Goal: Obtain resource: Download file/media

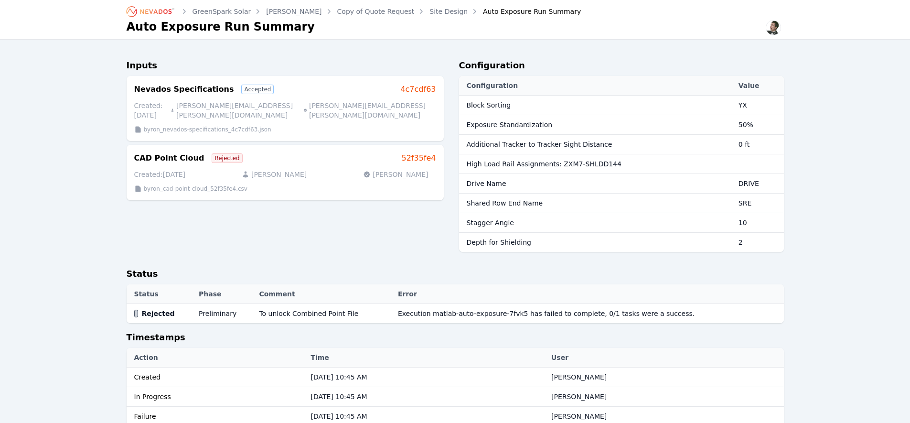
click at [429, 12] on link "Site Design" at bounding box center [448, 12] width 38 height 10
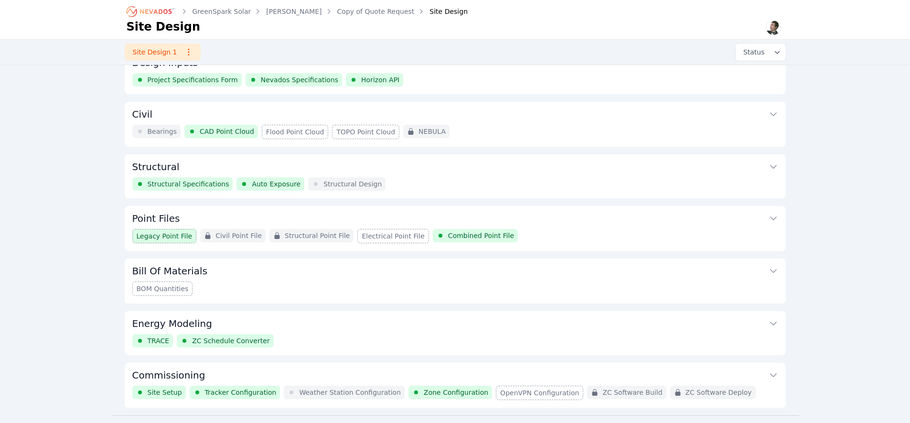
scroll to position [44, 0]
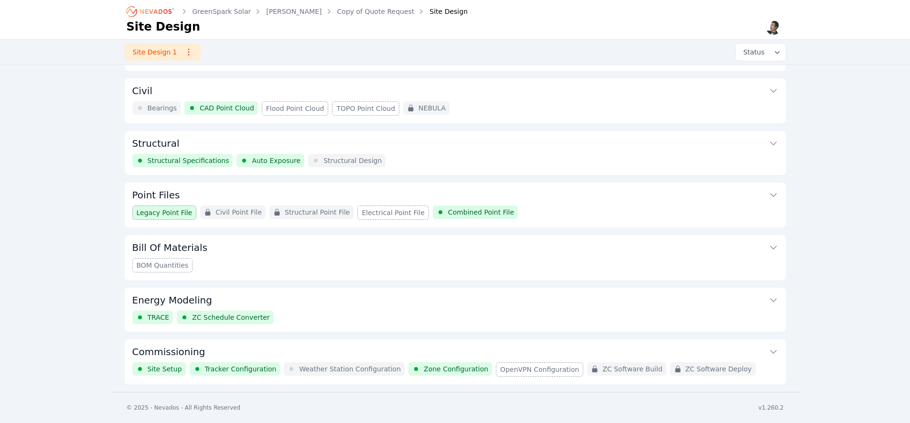
click at [363, 343] on button "Commissioning" at bounding box center [455, 350] width 646 height 23
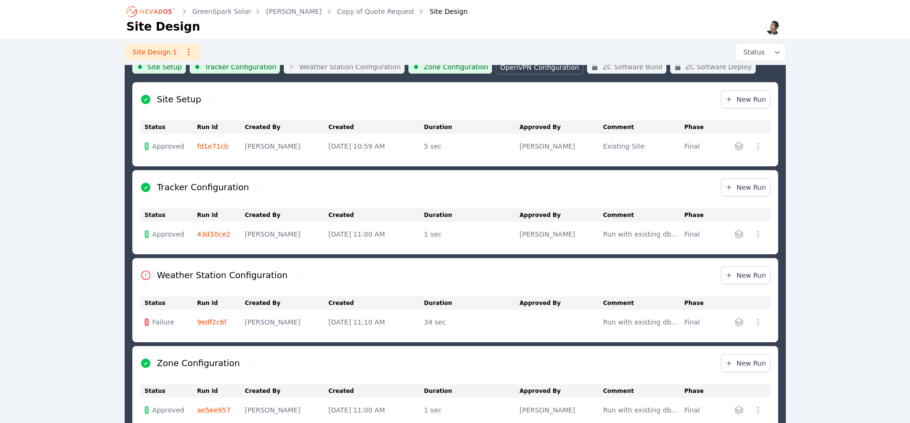
scroll to position [393, 0]
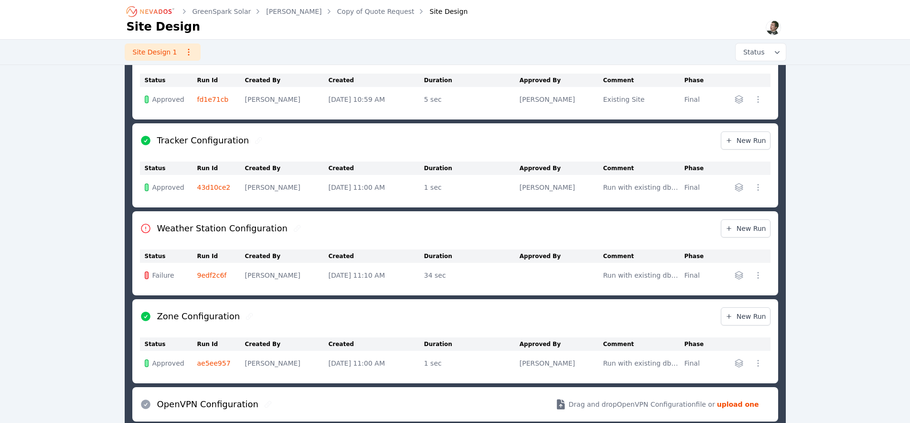
click at [215, 272] on link "9edf2c6f" at bounding box center [212, 275] width 30 height 8
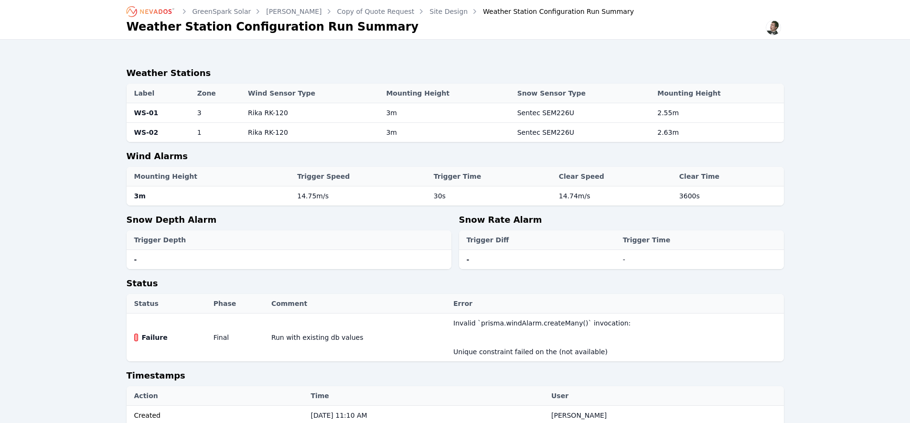
click at [645, 298] on th "Error" at bounding box center [615, 304] width 335 height 20
click at [429, 14] on link "Site Design" at bounding box center [448, 12] width 38 height 10
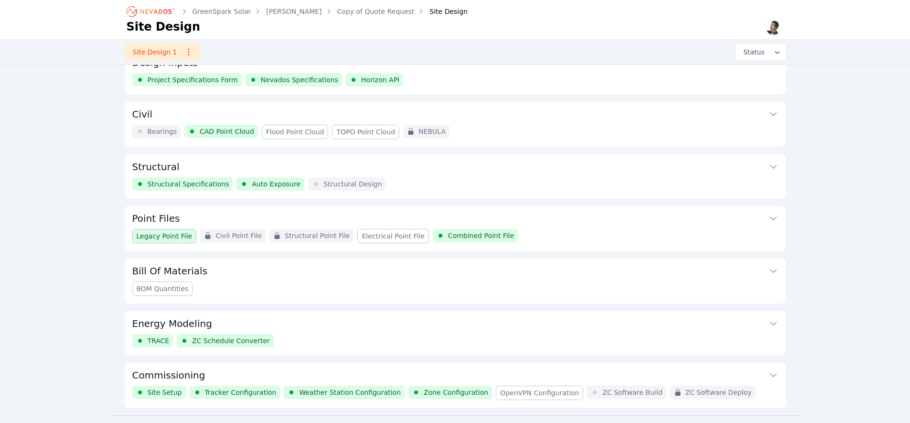
scroll to position [44, 0]
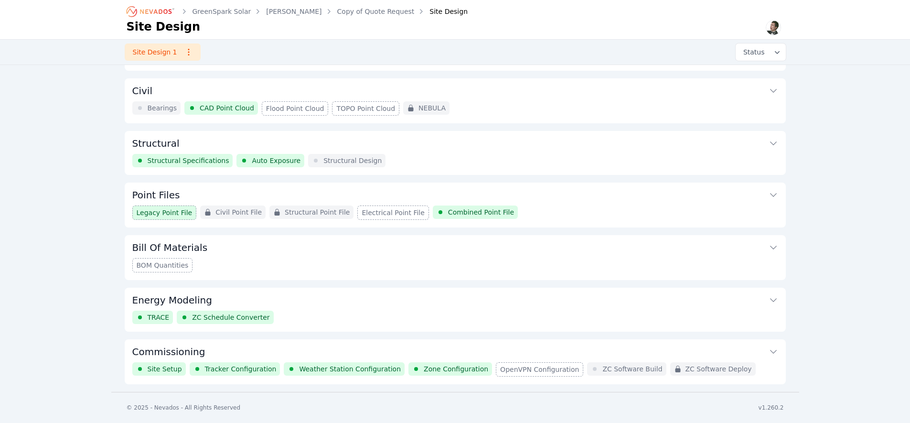
click at [355, 348] on button "Commissioning" at bounding box center [455, 350] width 646 height 23
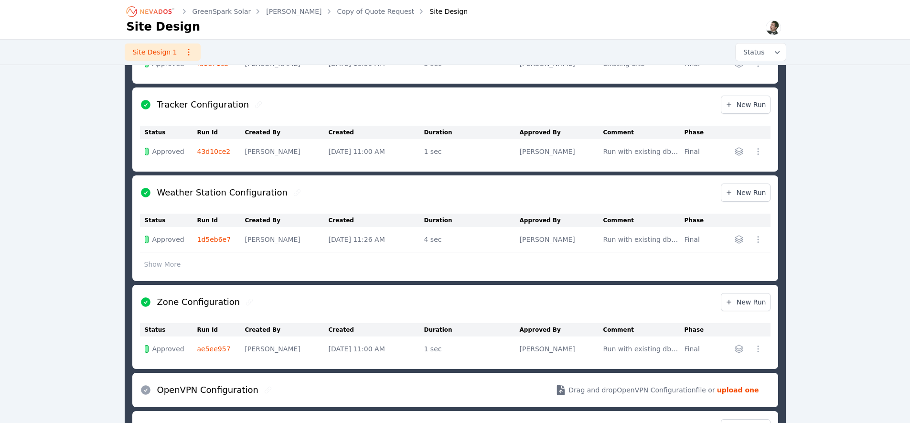
scroll to position [589, 0]
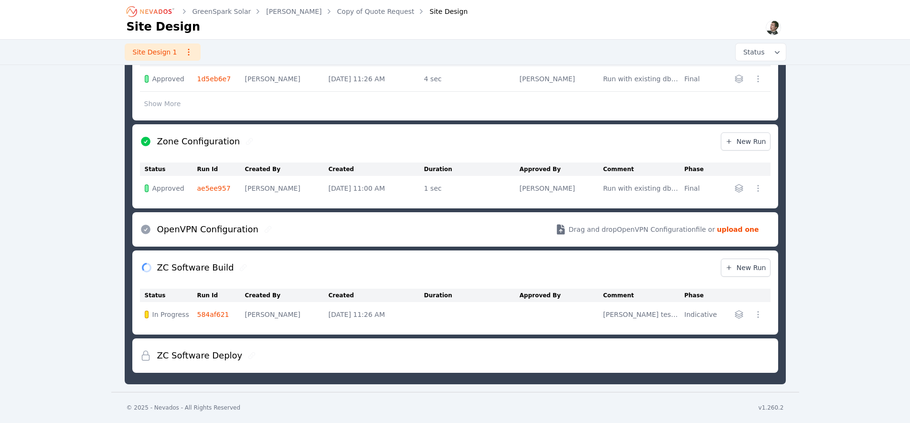
click at [219, 313] on link "584af621" at bounding box center [213, 314] width 32 height 8
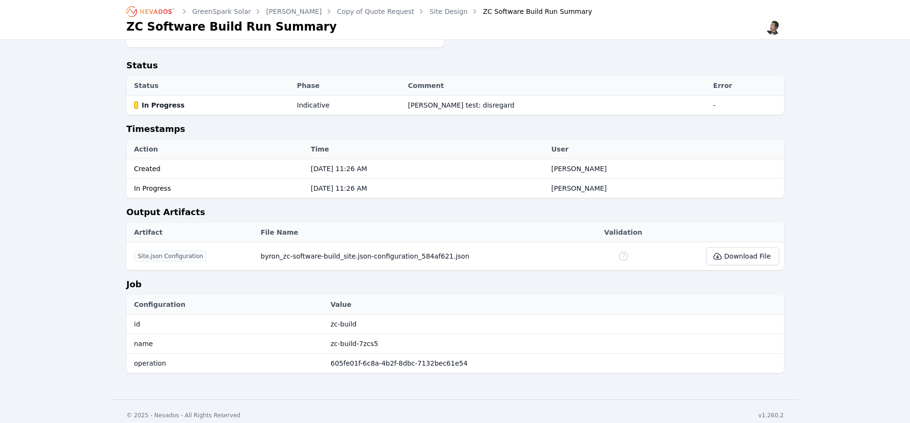
scroll to position [329, 0]
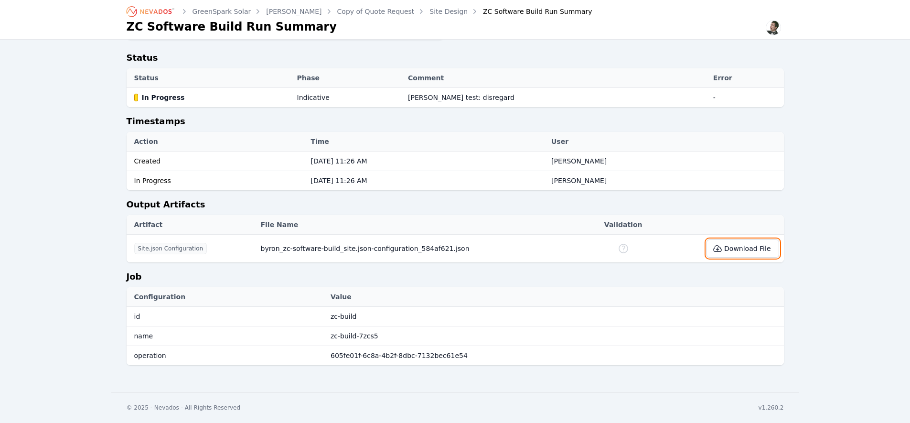
click at [731, 246] on button "Download File" at bounding box center [742, 248] width 72 height 18
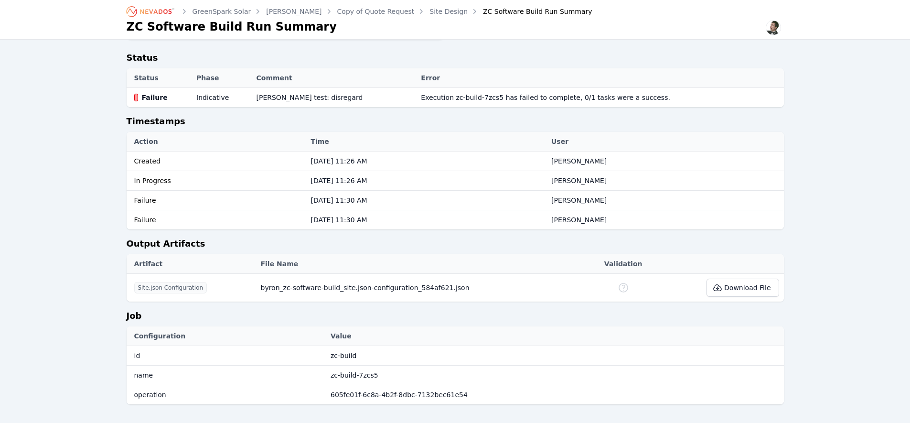
click at [87, 148] on div "GreenSpark Solar [PERSON_NAME] Copy of Quote Request Site Design ZC Software Bu…" at bounding box center [455, 50] width 910 height 759
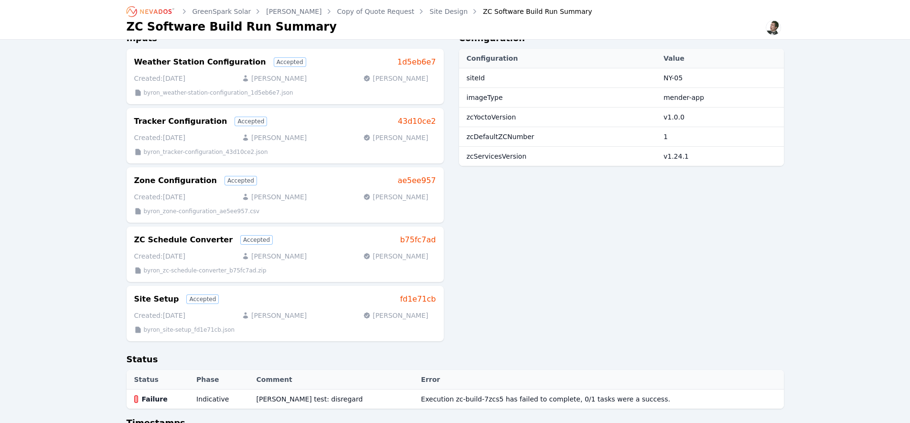
scroll to position [0, 0]
